Goal: Contribute content

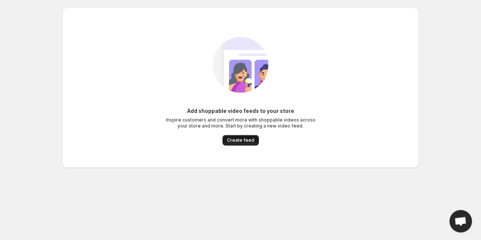
click at [245, 139] on span "Create feed" at bounding box center [240, 140] width 27 height 6
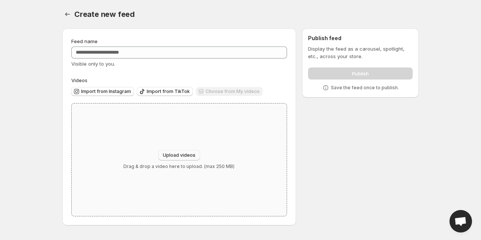
click at [190, 155] on span "Upload videos" at bounding box center [179, 155] width 33 height 6
